Goal: Information Seeking & Learning: Learn about a topic

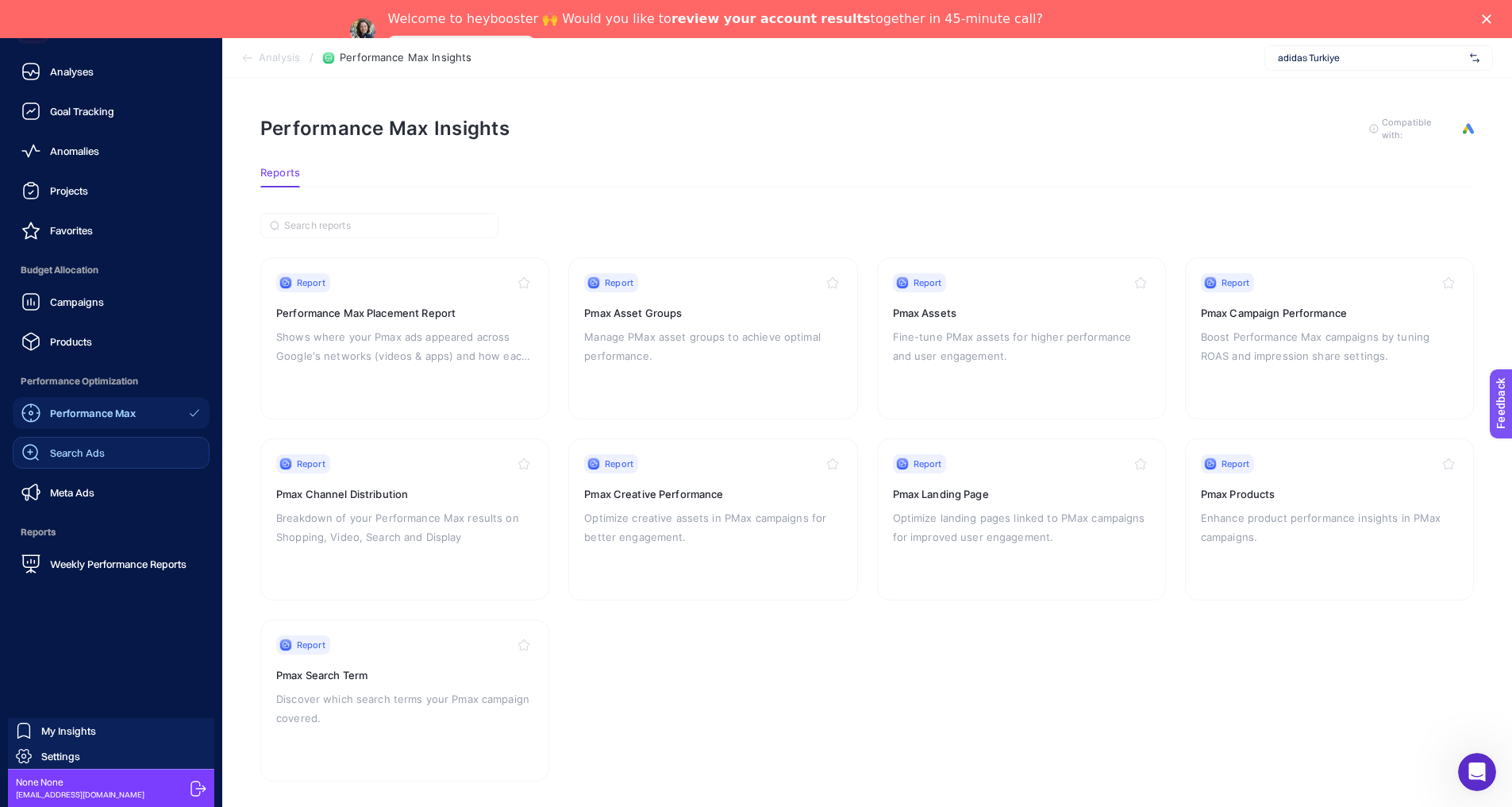
click at [80, 459] on div "Search Ads" at bounding box center [63, 453] width 84 height 19
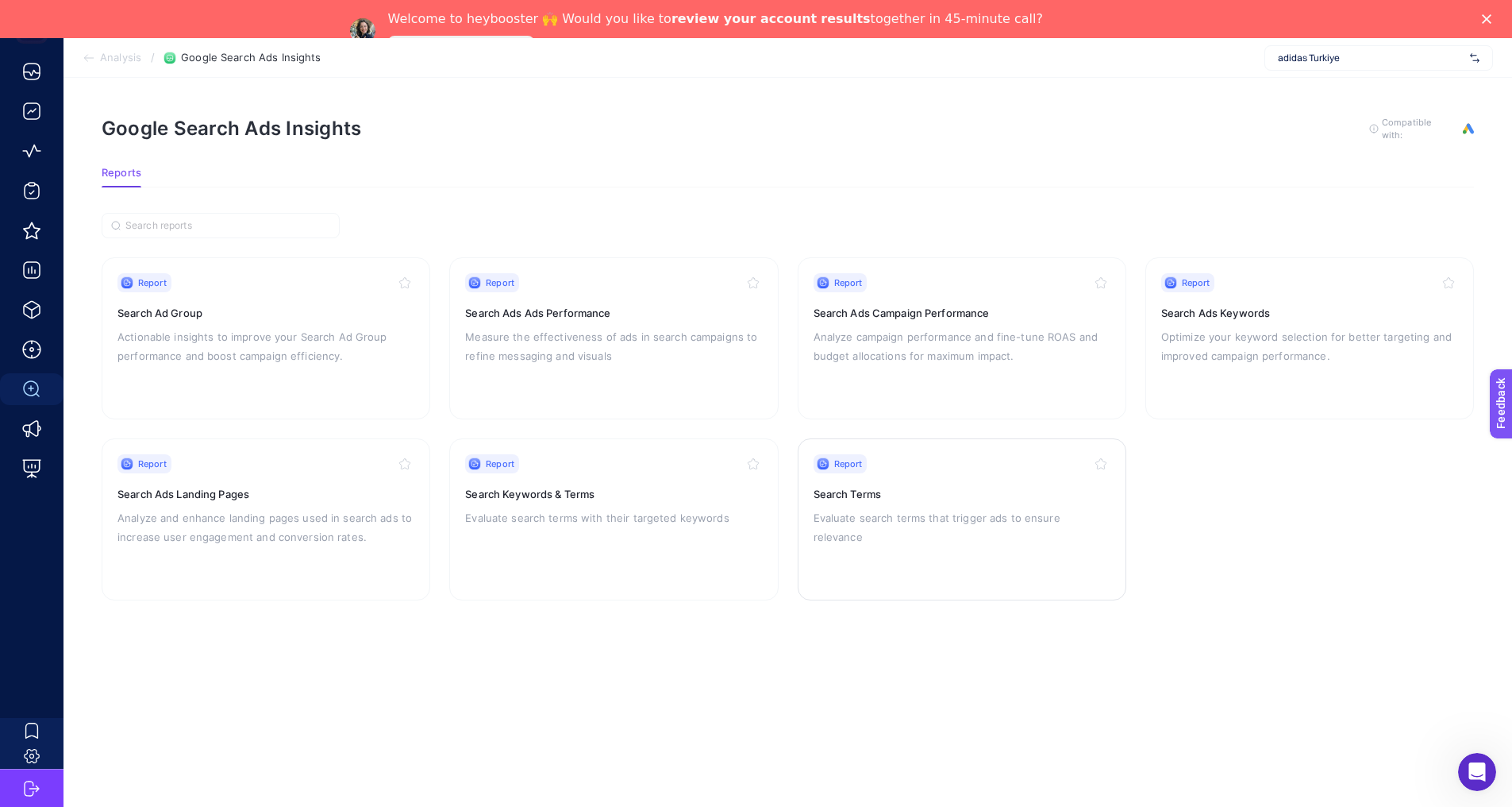
click at [975, 553] on div "Report Search Terms Evaluate search terms that trigger ads to ensure relevance" at bounding box center [961, 519] width 296 height 130
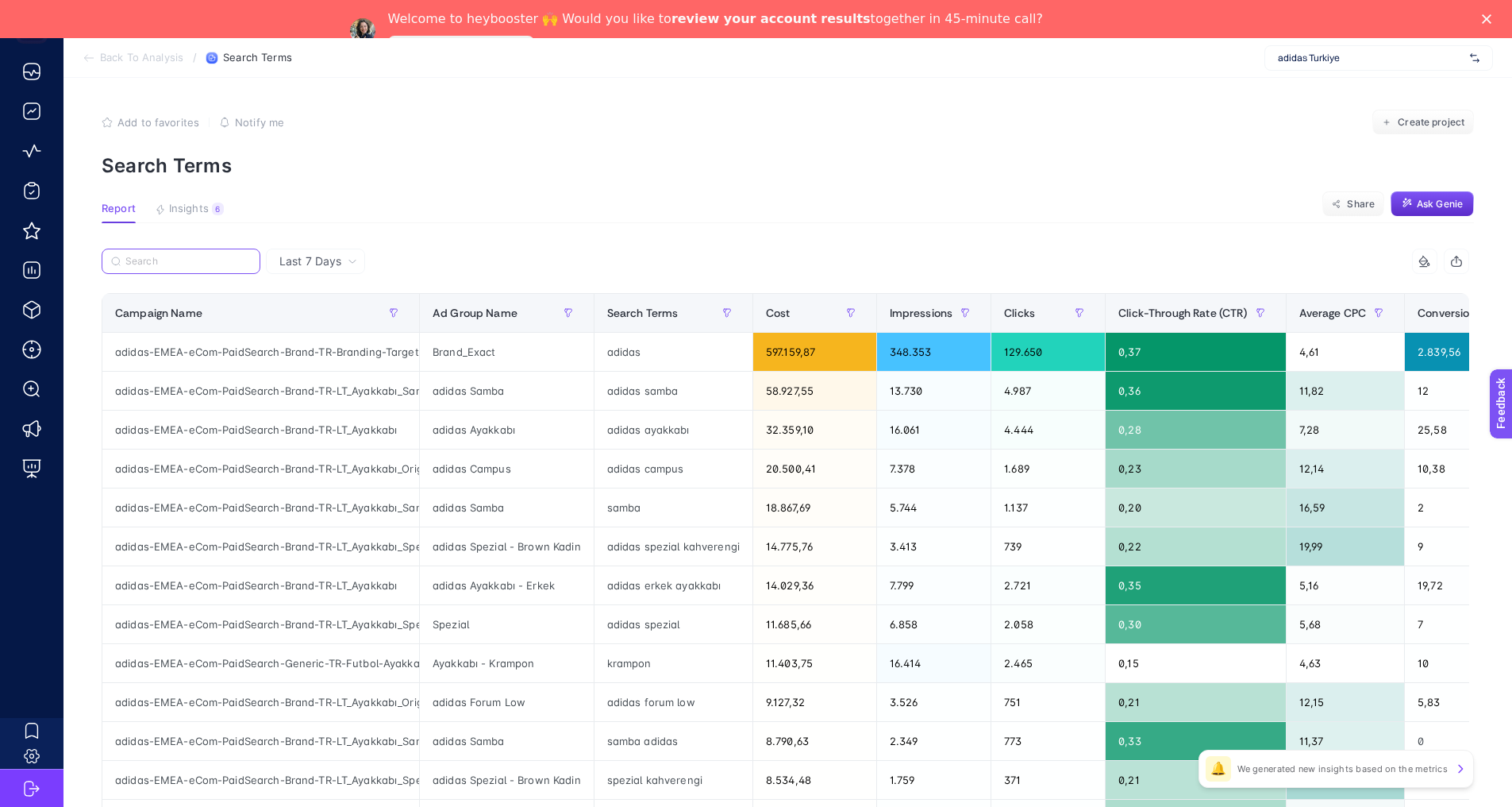
click at [191, 258] on input "Search" at bounding box center [188, 262] width 125 height 12
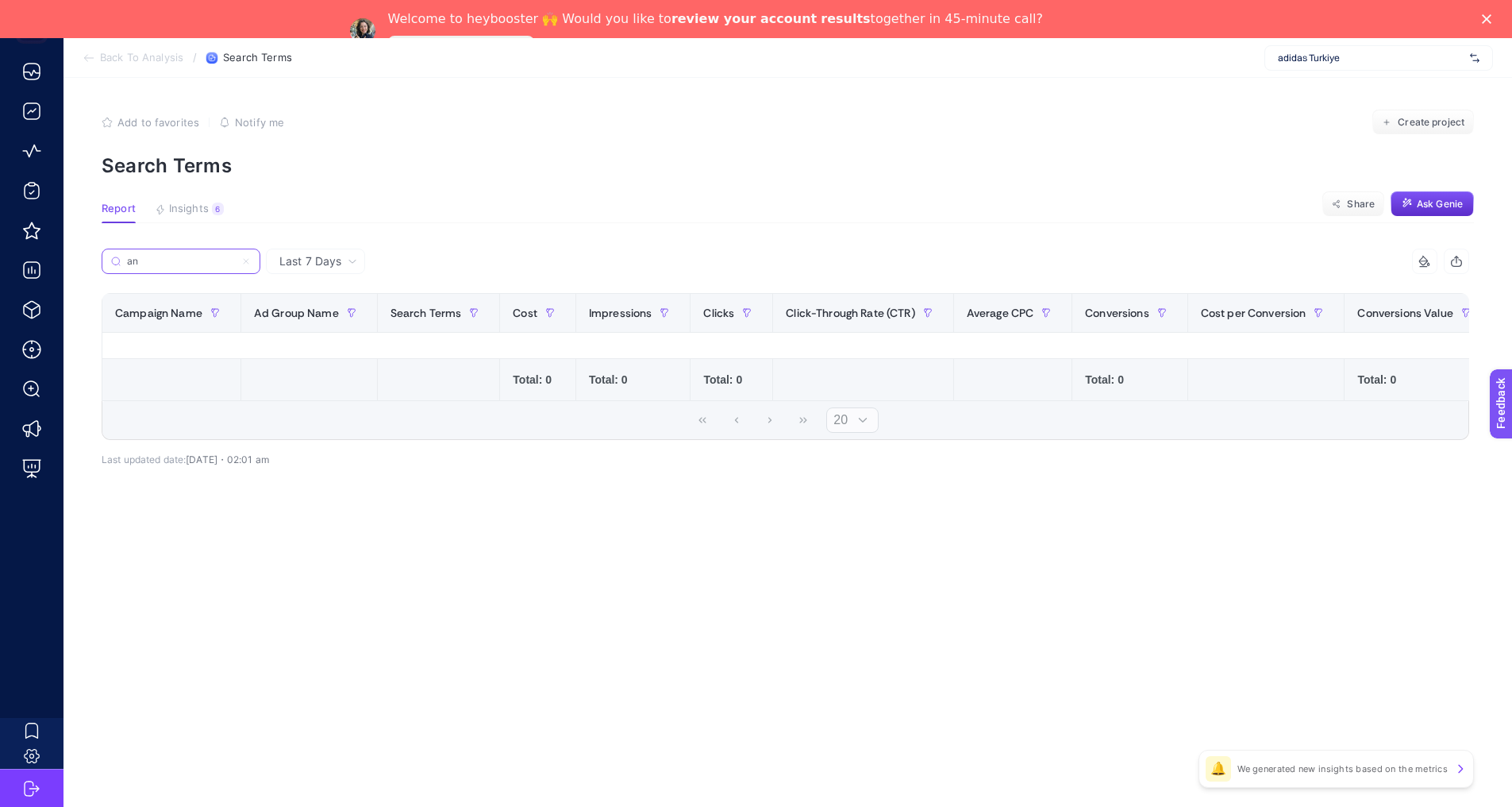
type input "a"
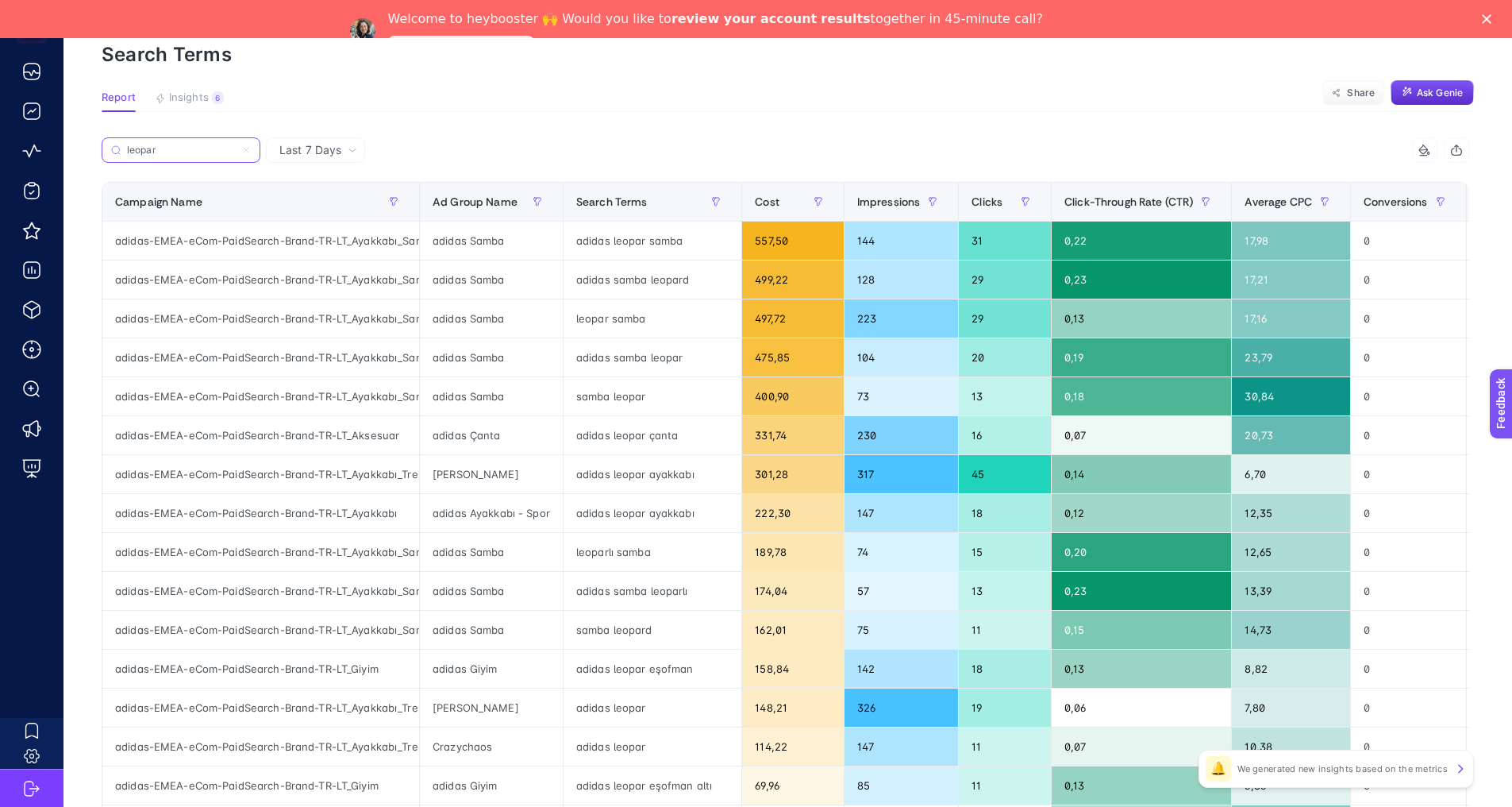
scroll to position [116, 0]
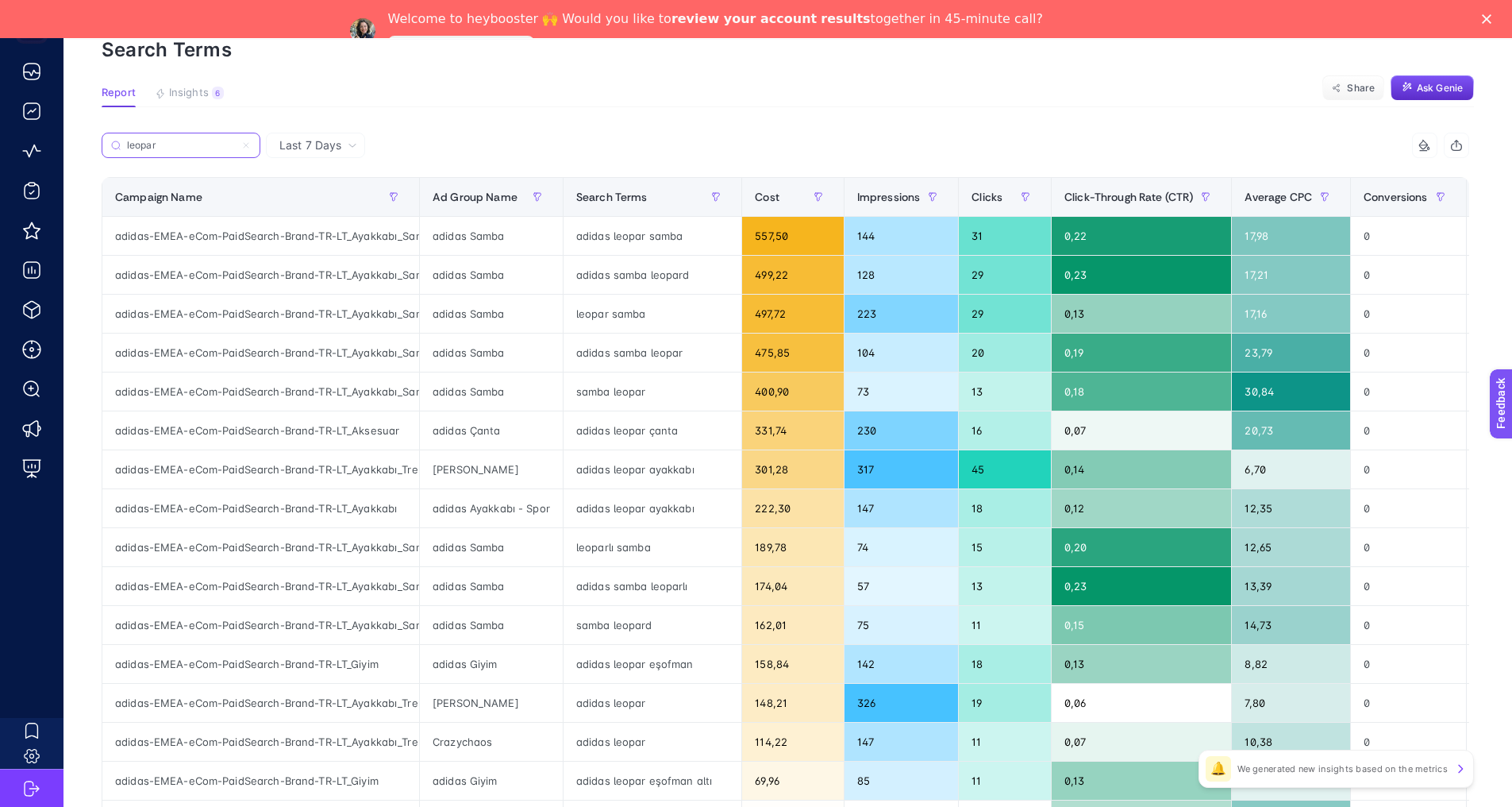
click at [137, 144] on input "leopar" at bounding box center [181, 145] width 108 height 12
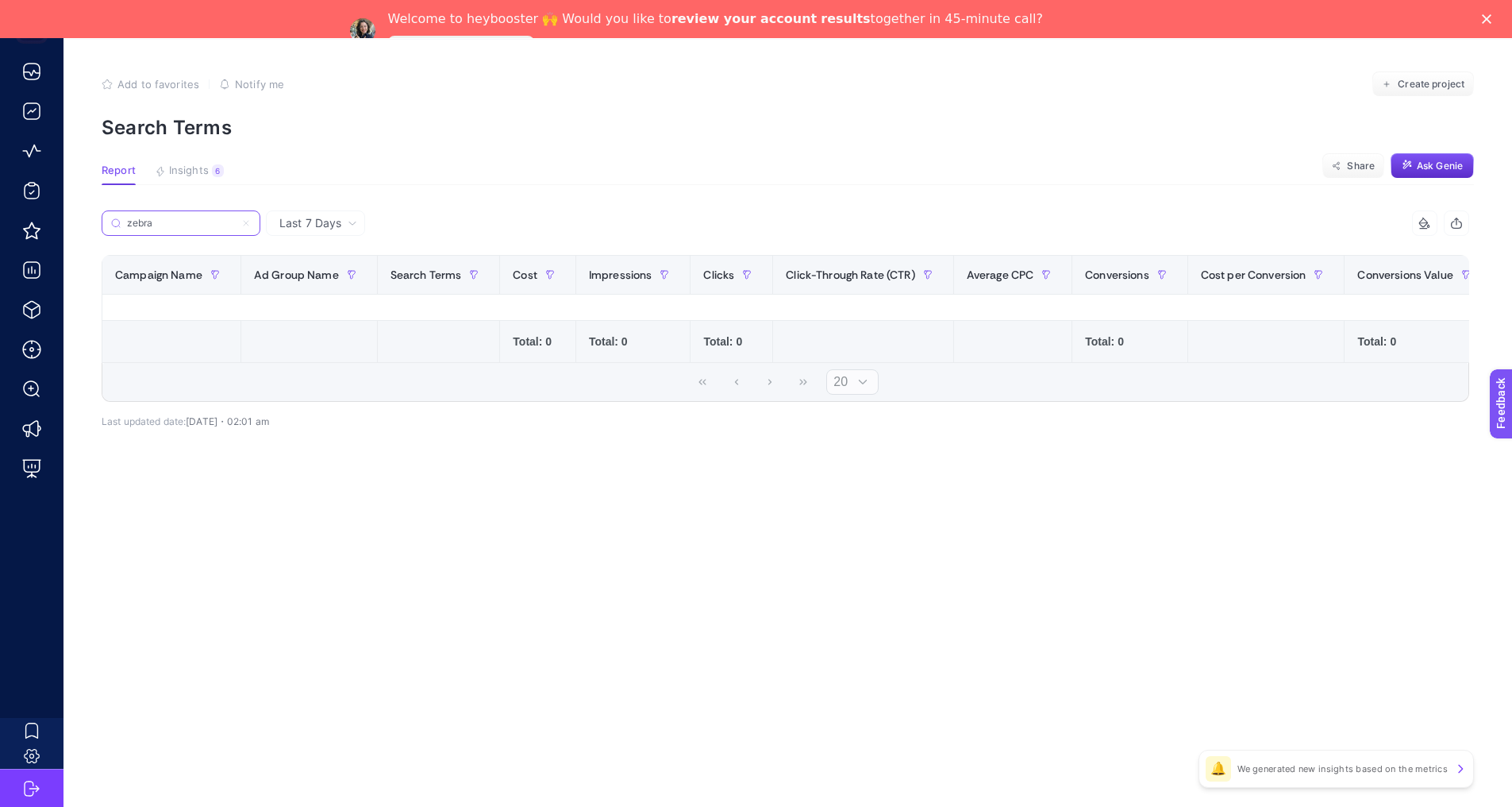
scroll to position [50, 0]
click at [143, 218] on input "zebra" at bounding box center [181, 223] width 108 height 12
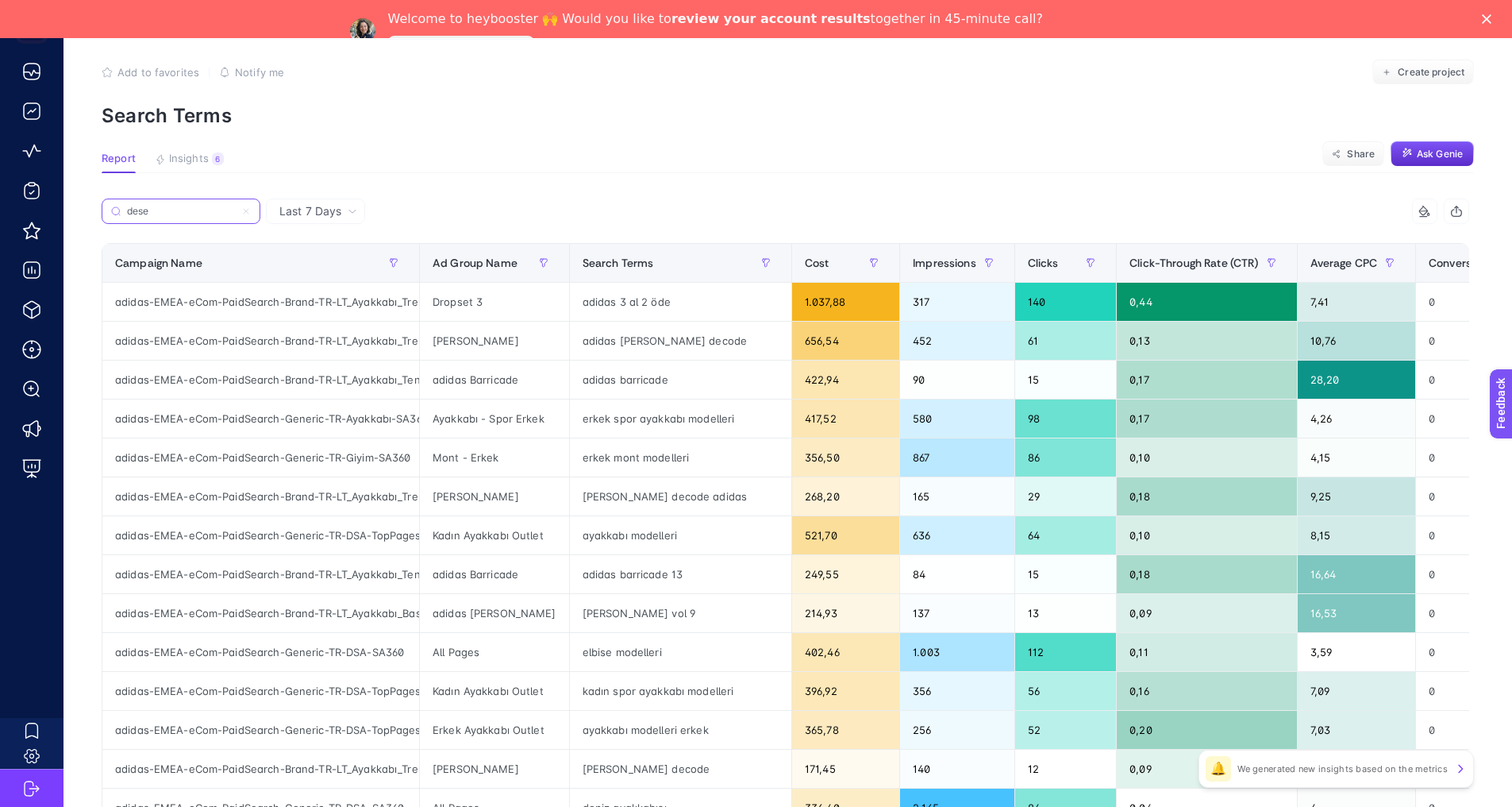
type input "desen"
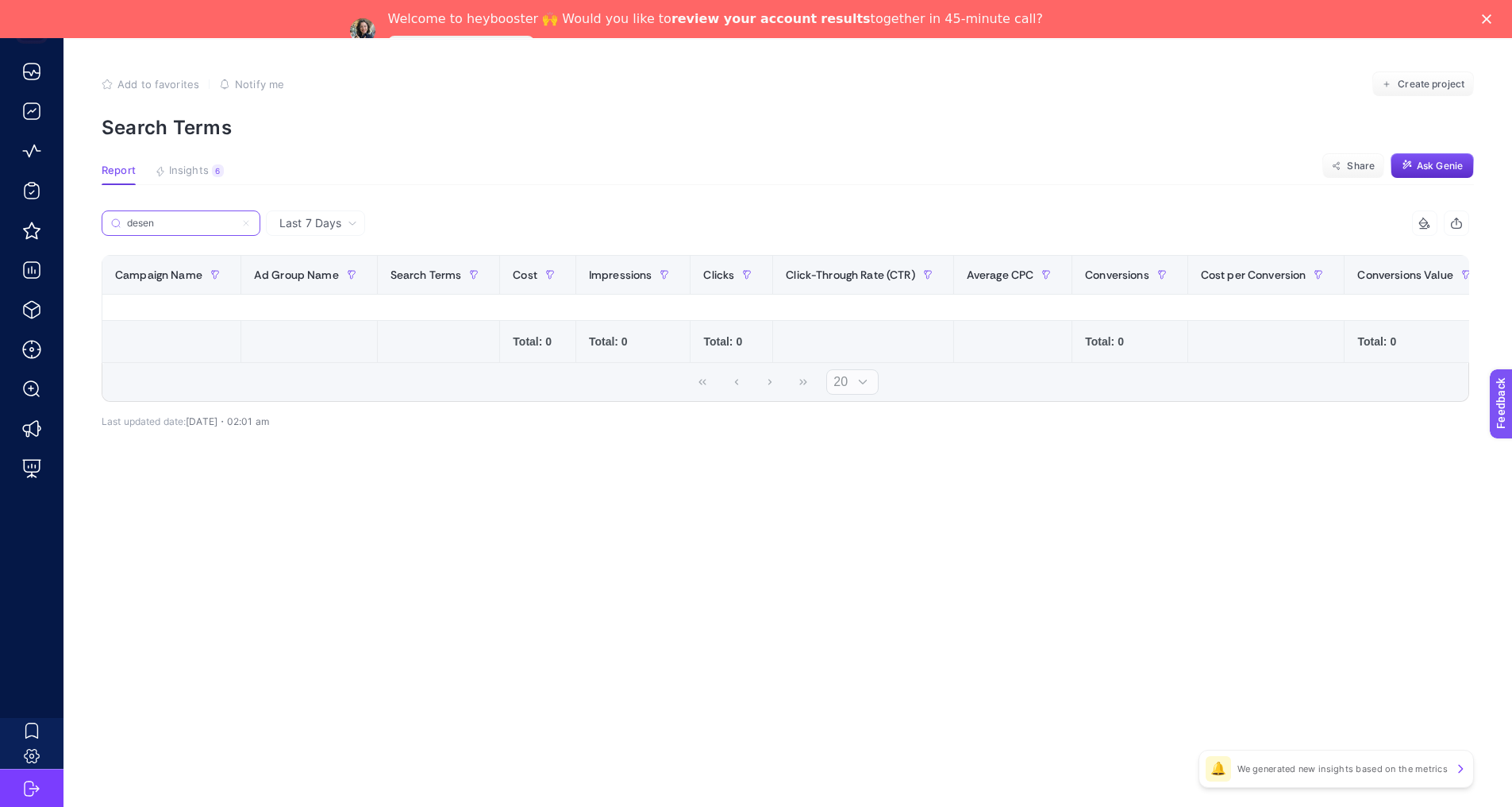
click at [157, 218] on input "desen" at bounding box center [181, 223] width 108 height 12
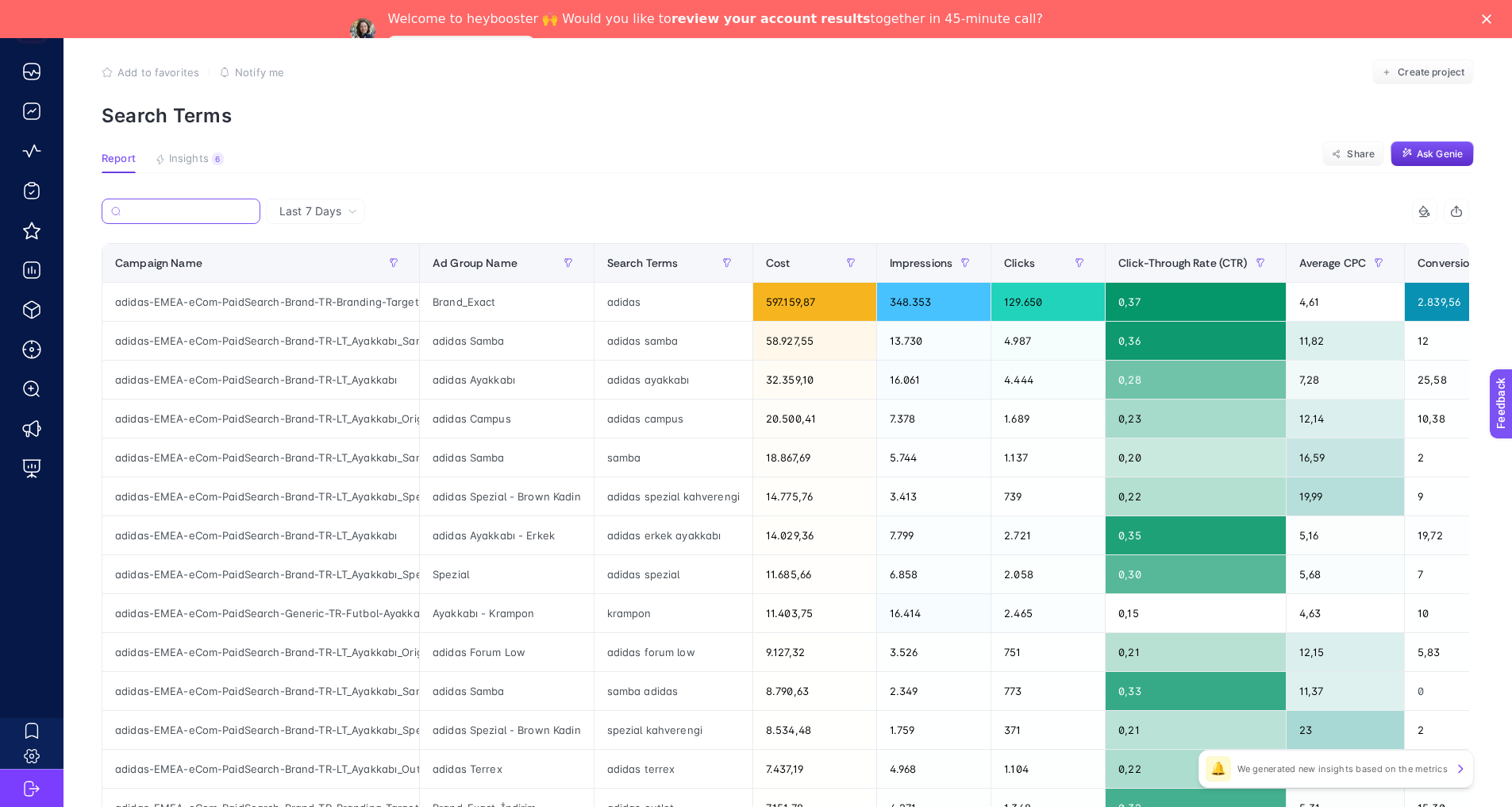
scroll to position [116, 0]
